Goal: Information Seeking & Learning: Learn about a topic

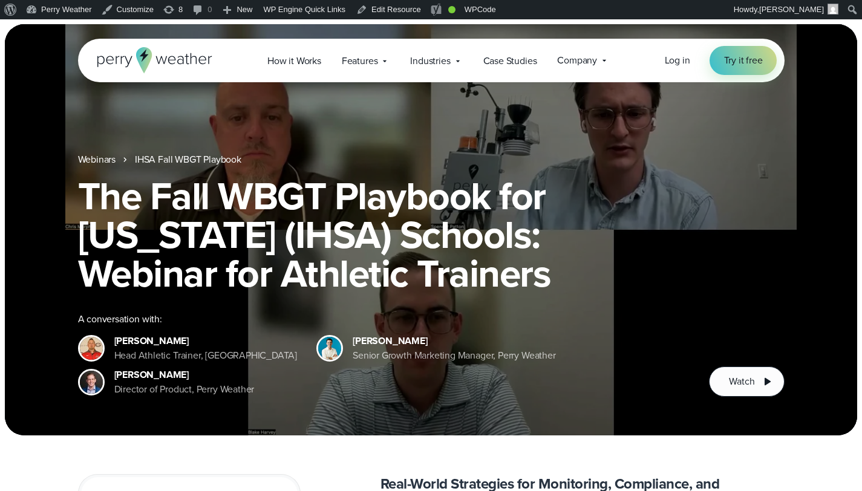
click at [112, 167] on link "Webinars" at bounding box center [97, 159] width 38 height 15
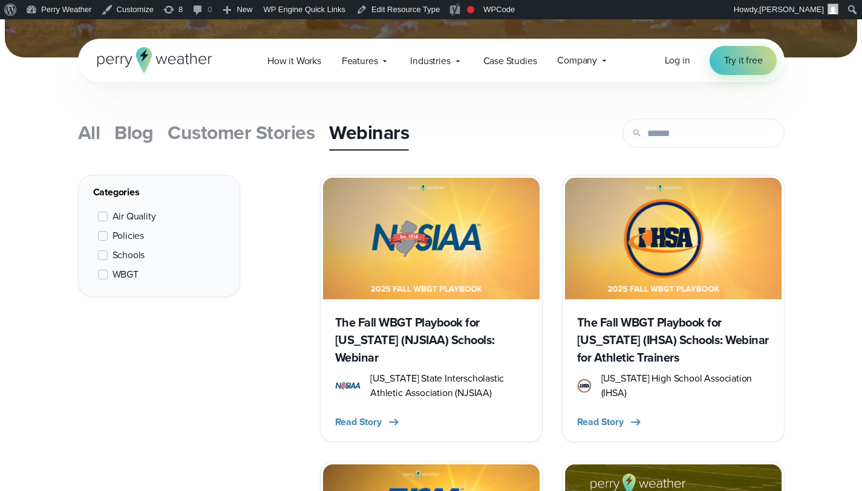
scroll to position [391, 0]
